Goal: Information Seeking & Learning: Learn about a topic

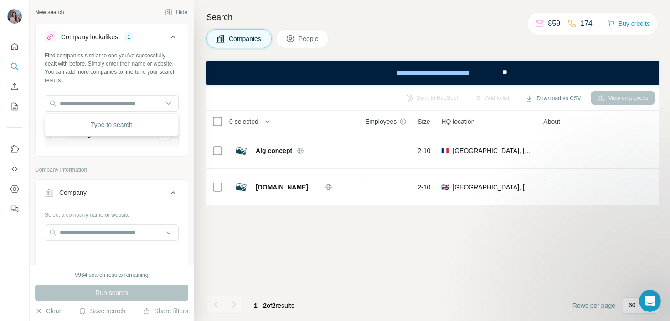
scroll to position [990, 0]
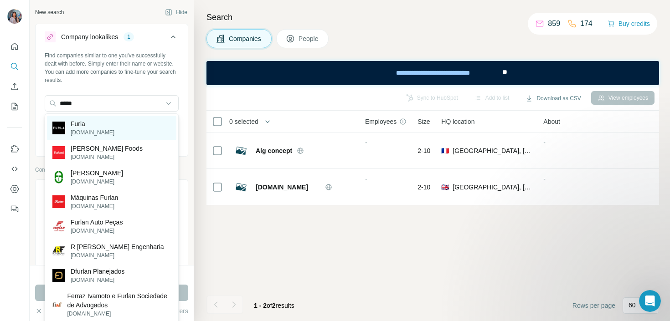
type input "*****"
click at [132, 123] on div "Furla [DOMAIN_NAME]" at bounding box center [112, 128] width 130 height 25
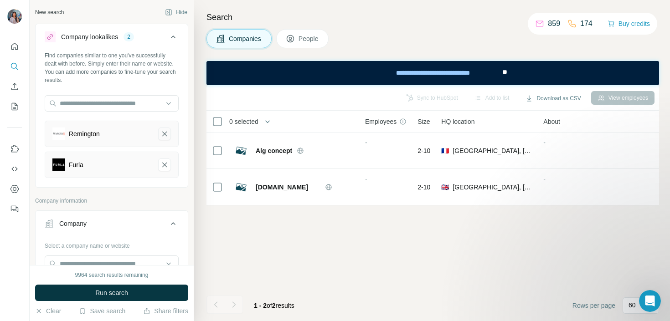
click at [163, 136] on icon "Remington-remove-button" at bounding box center [165, 134] width 8 height 9
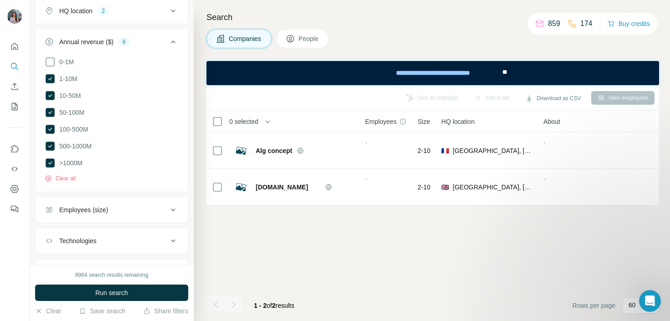
scroll to position [399, 0]
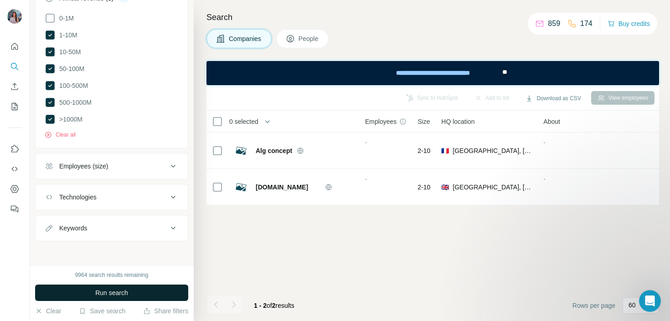
click at [97, 292] on span "Run search" at bounding box center [111, 293] width 33 height 9
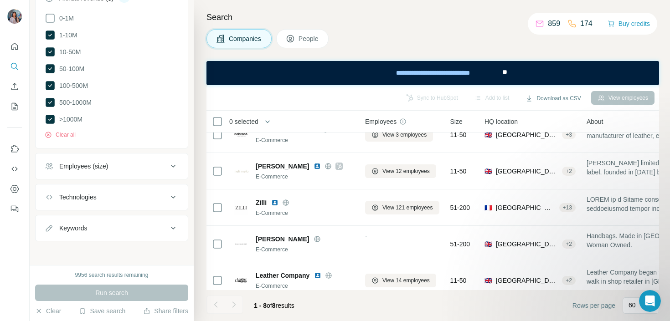
scroll to position [0, 0]
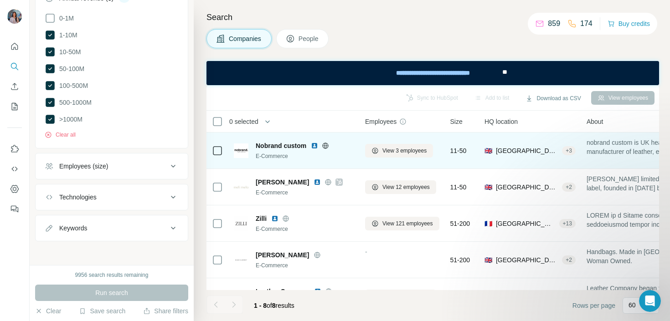
click at [315, 146] on img at bounding box center [314, 145] width 7 height 7
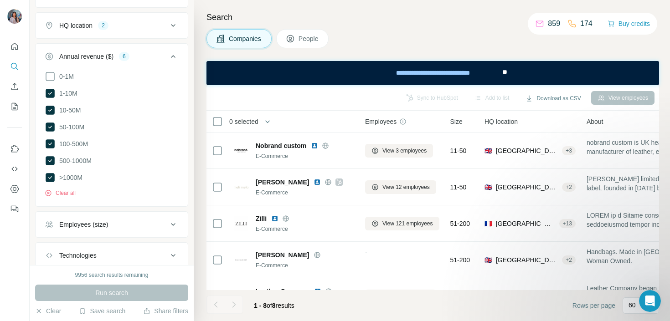
scroll to position [279, 0]
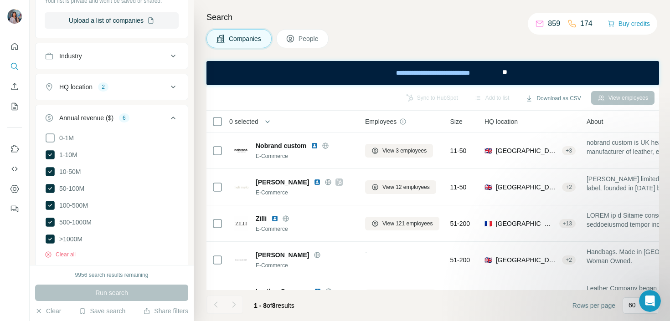
click at [79, 156] on li "1-10M" at bounding box center [112, 155] width 134 height 11
click at [73, 155] on span "1-10M" at bounding box center [67, 154] width 22 height 9
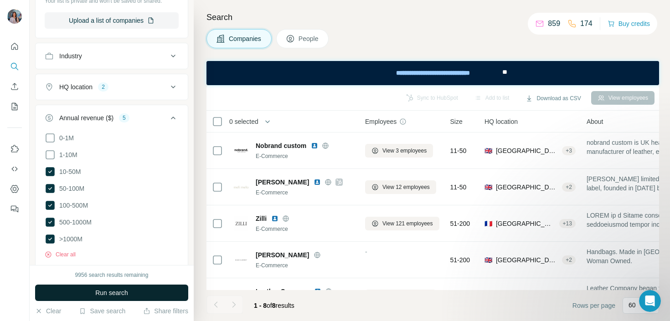
click at [113, 295] on span "Run search" at bounding box center [111, 293] width 33 height 9
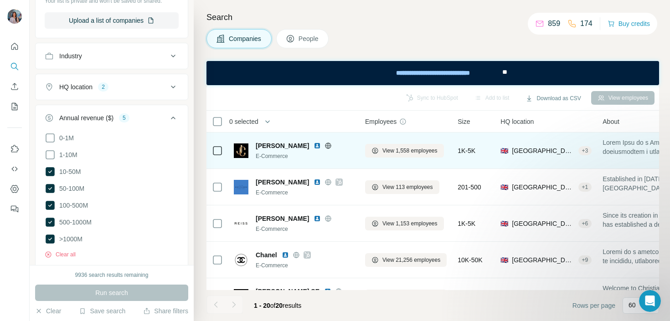
click at [314, 147] on img at bounding box center [317, 145] width 7 height 7
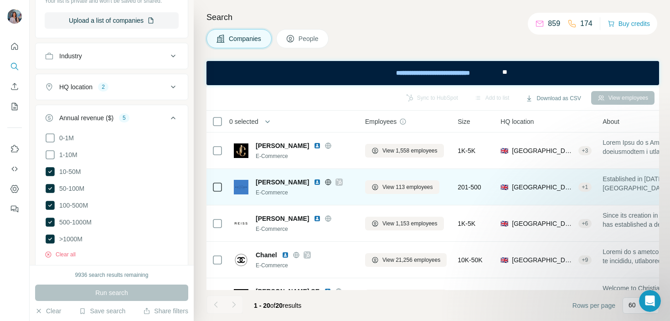
click at [327, 185] on icon at bounding box center [328, 182] width 2 height 6
click at [314, 182] on img at bounding box center [317, 182] width 7 height 7
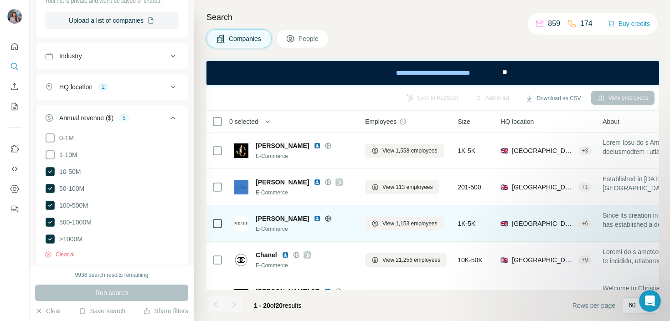
scroll to position [41, 0]
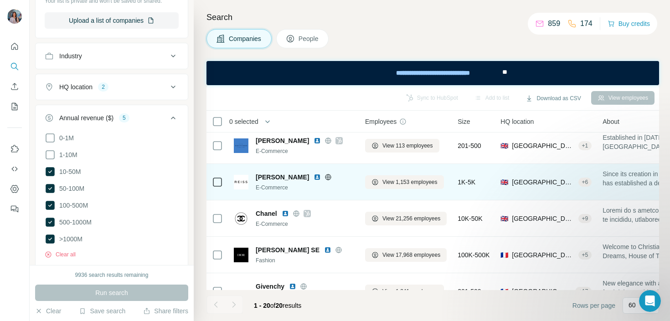
click at [314, 177] on img at bounding box center [317, 177] width 7 height 7
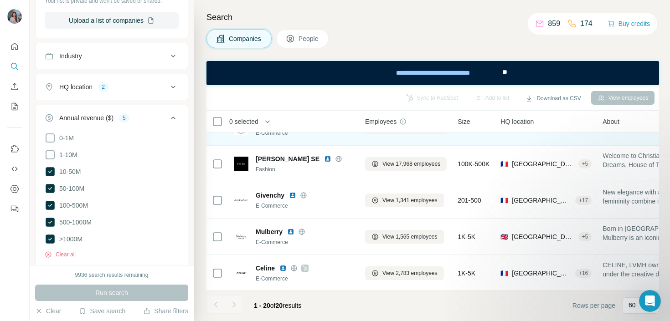
scroll to position [133, 0]
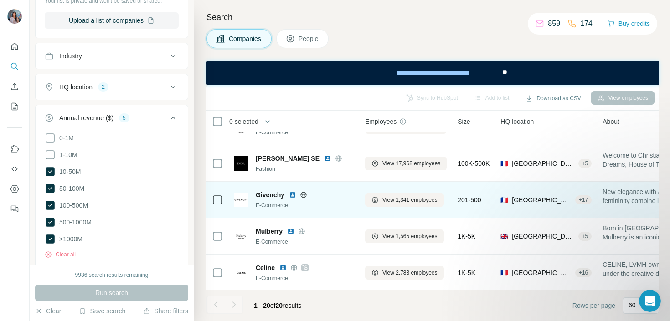
click at [293, 193] on img at bounding box center [292, 195] width 7 height 7
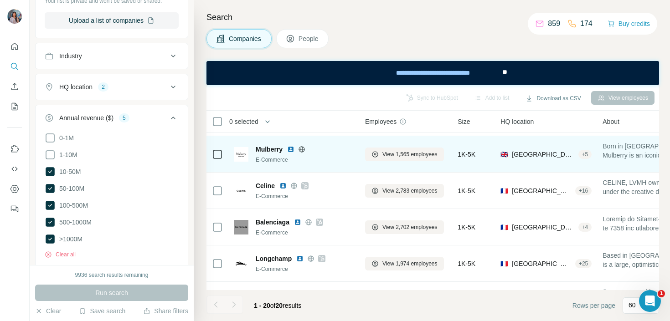
scroll to position [227, 0]
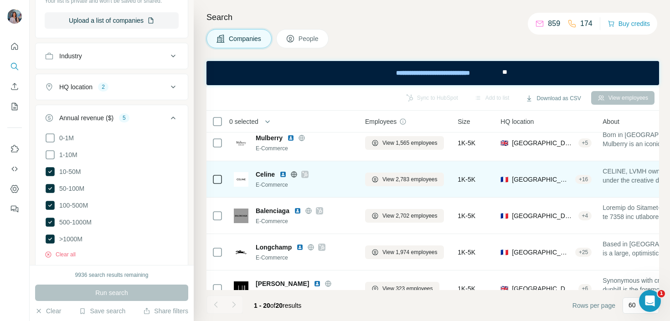
click at [285, 171] on img at bounding box center [283, 174] width 7 height 7
click at [306, 174] on icon at bounding box center [304, 174] width 5 height 7
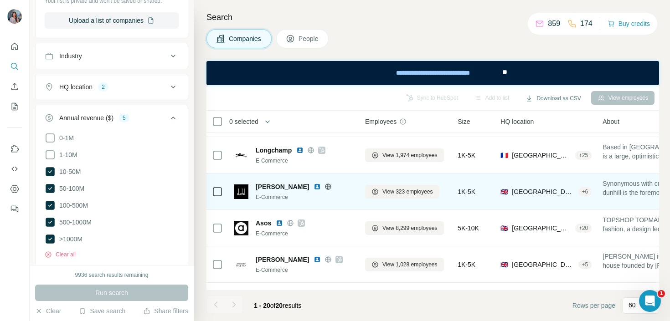
scroll to position [330, 0]
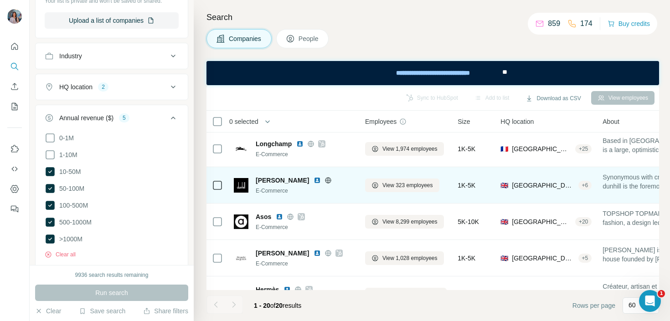
click at [314, 178] on img at bounding box center [317, 180] width 7 height 7
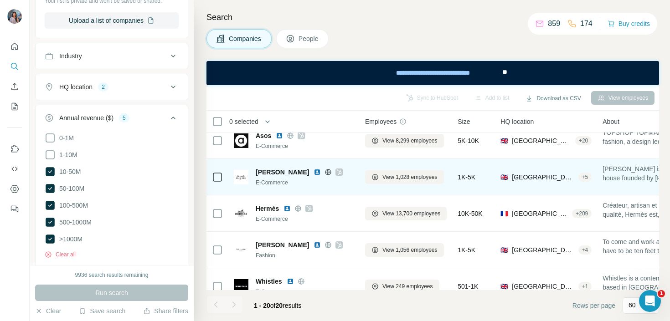
scroll to position [416, 0]
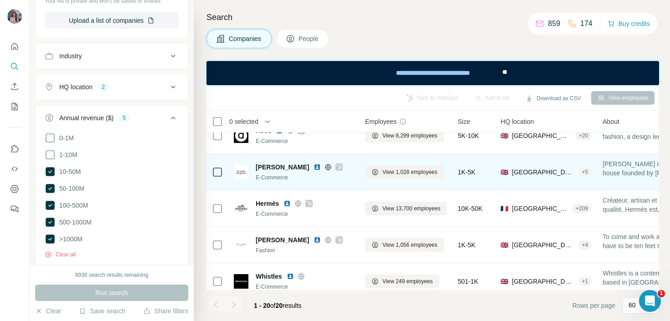
click at [342, 166] on icon at bounding box center [339, 167] width 5 height 7
click at [321, 168] on img at bounding box center [317, 167] width 7 height 7
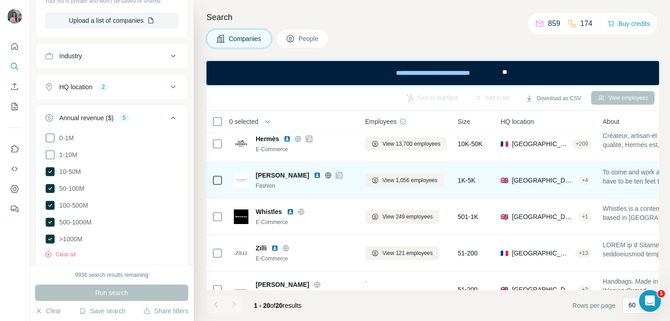
scroll to position [485, 0]
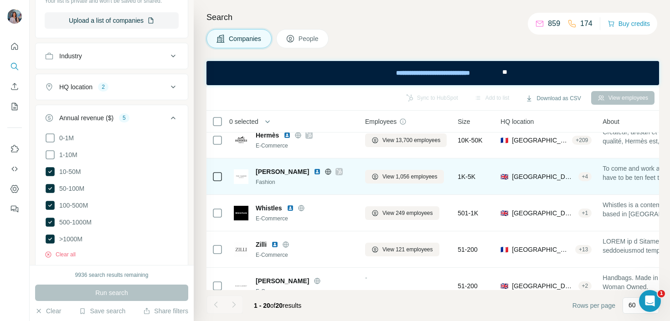
click at [337, 171] on icon at bounding box center [339, 171] width 5 height 7
click at [314, 170] on img at bounding box center [317, 171] width 7 height 7
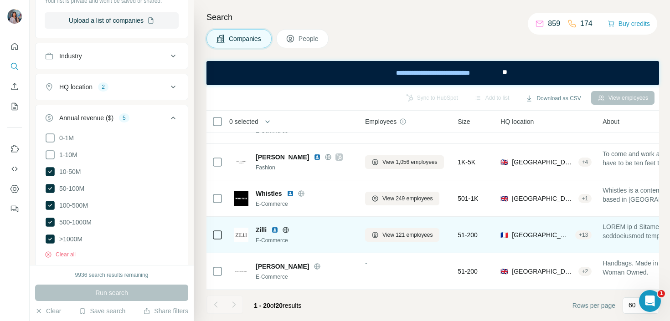
scroll to position [501, 0]
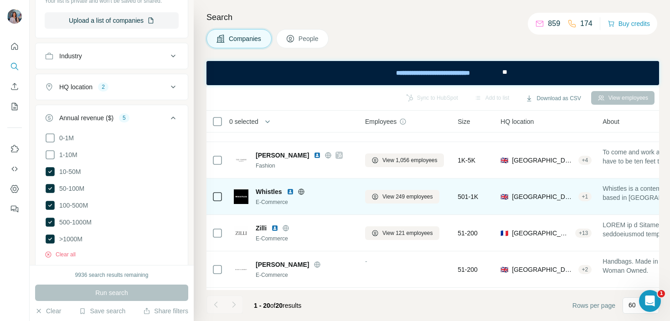
click at [288, 192] on img at bounding box center [290, 191] width 7 height 7
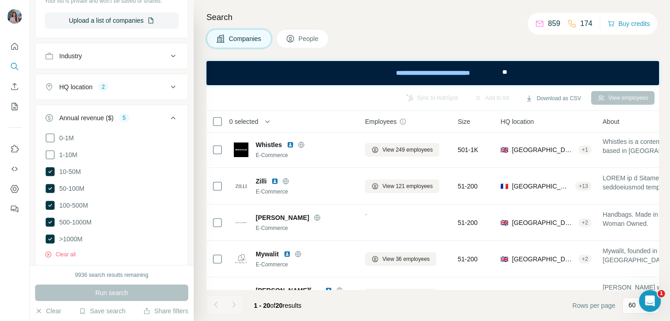
scroll to position [565, 0]
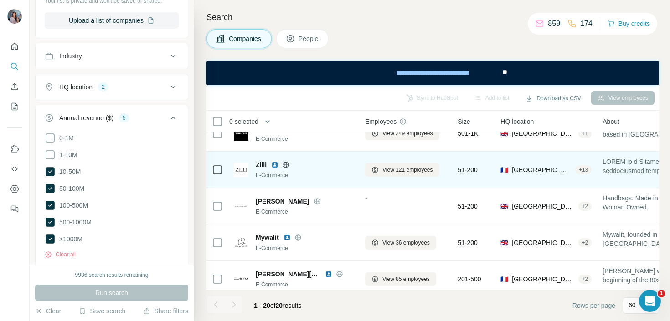
click at [273, 166] on img at bounding box center [274, 164] width 7 height 7
